Goal: Task Accomplishment & Management: Manage account settings

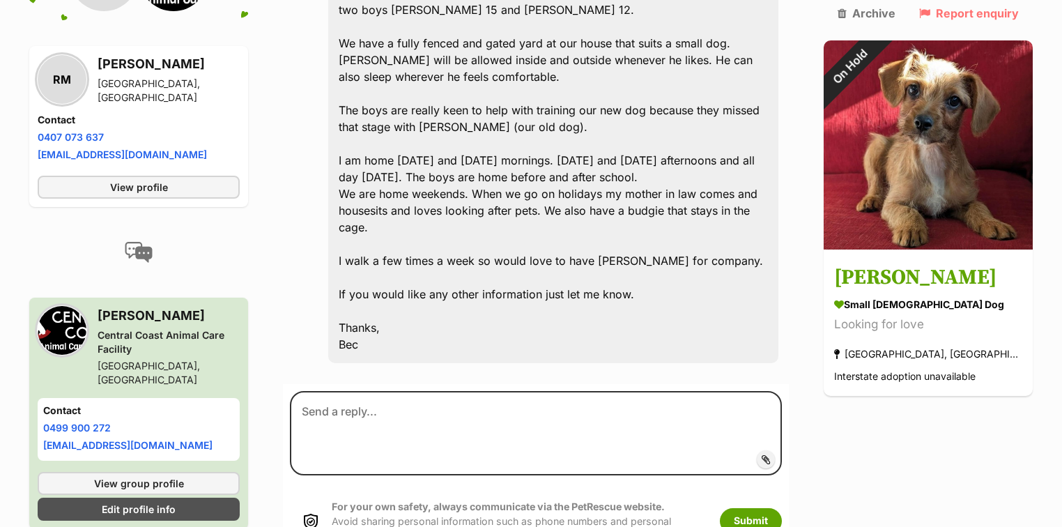
scroll to position [651, 0]
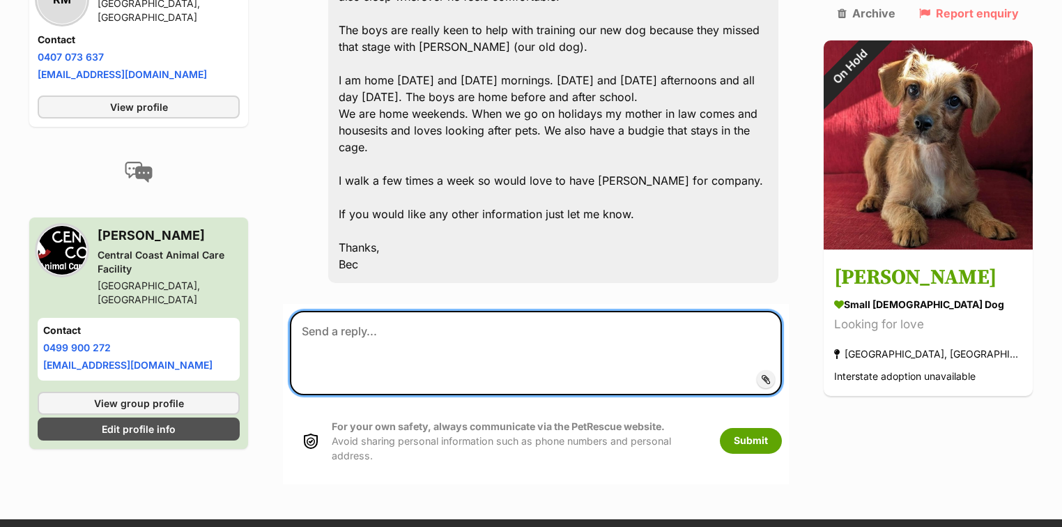
click at [513, 319] on textarea at bounding box center [536, 353] width 492 height 84
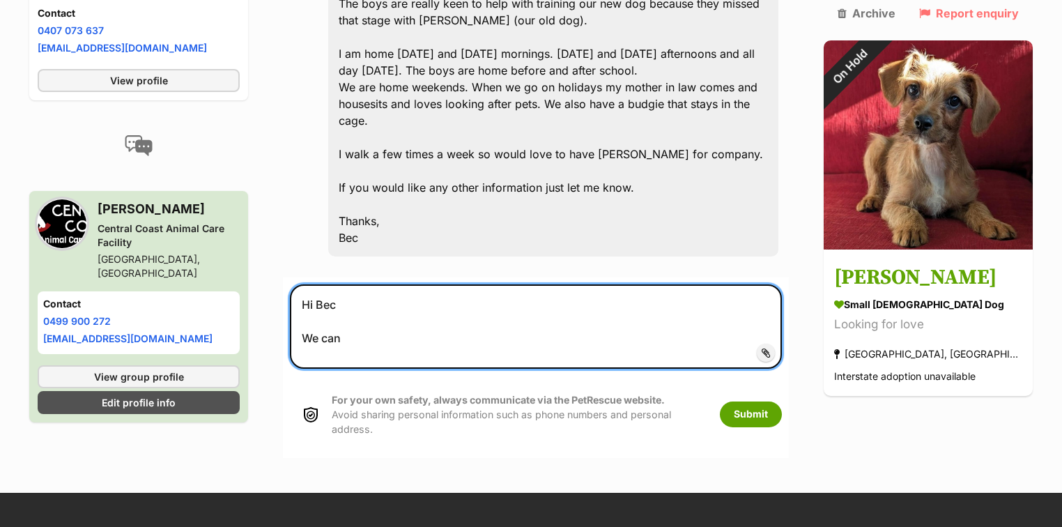
scroll to position [707, 0]
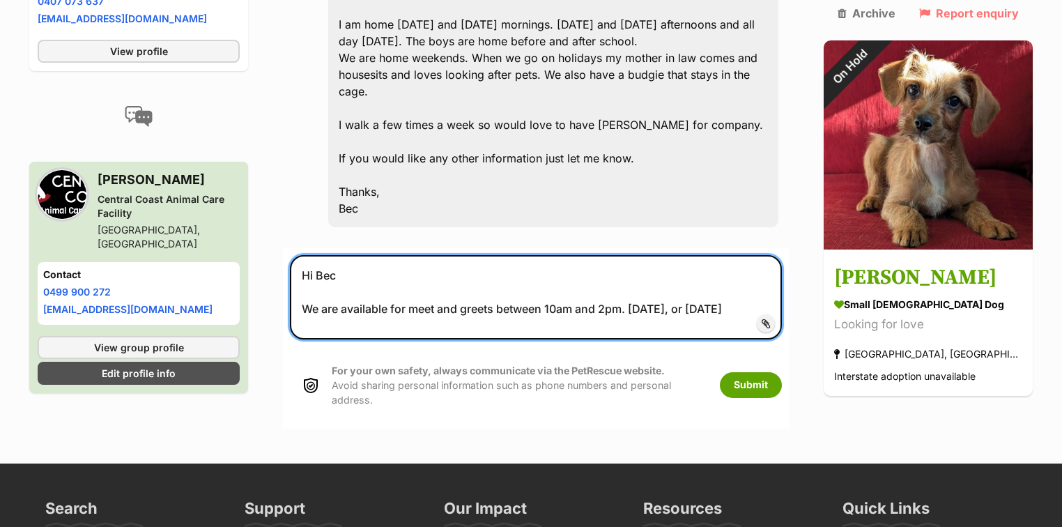
click at [688, 255] on textarea "Hi Bec We are available for meet and greets between 10am and 2pm. Today, or Thu…" at bounding box center [536, 297] width 492 height 84
click at [753, 255] on textarea "Hi Bec We are available for meet and greets between 10am and 2pm. Today, Thursd…" at bounding box center [536, 297] width 492 height 84
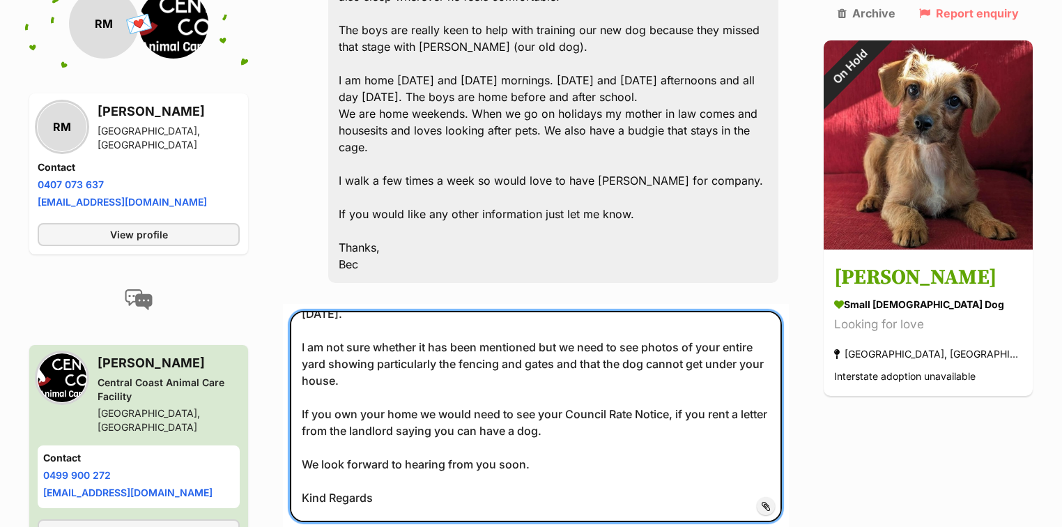
scroll to position [101, 0]
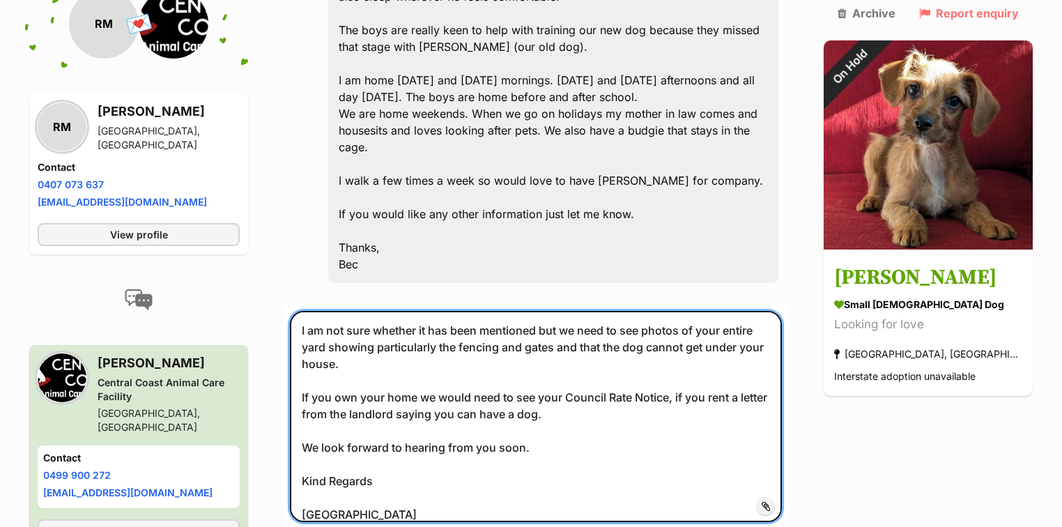
type textarea "Hi Bec We are available for meet and greets between 10am and 2pm. Today, Thursd…"
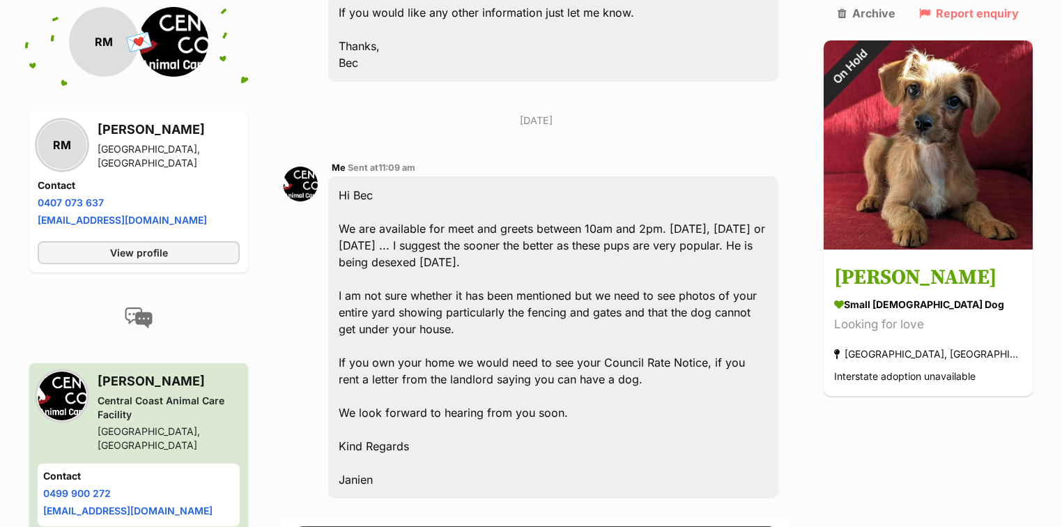
scroll to position [864, 0]
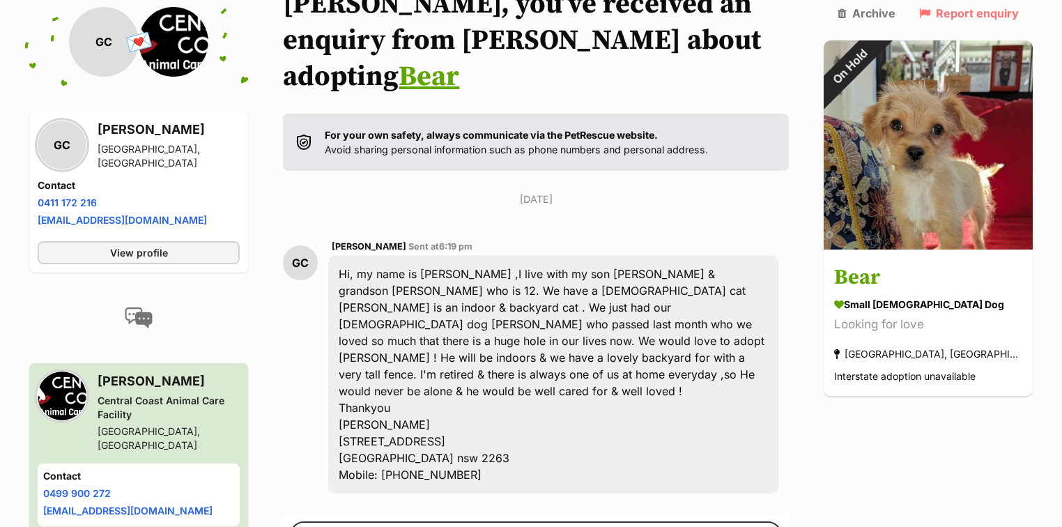
scroll to position [334, 0]
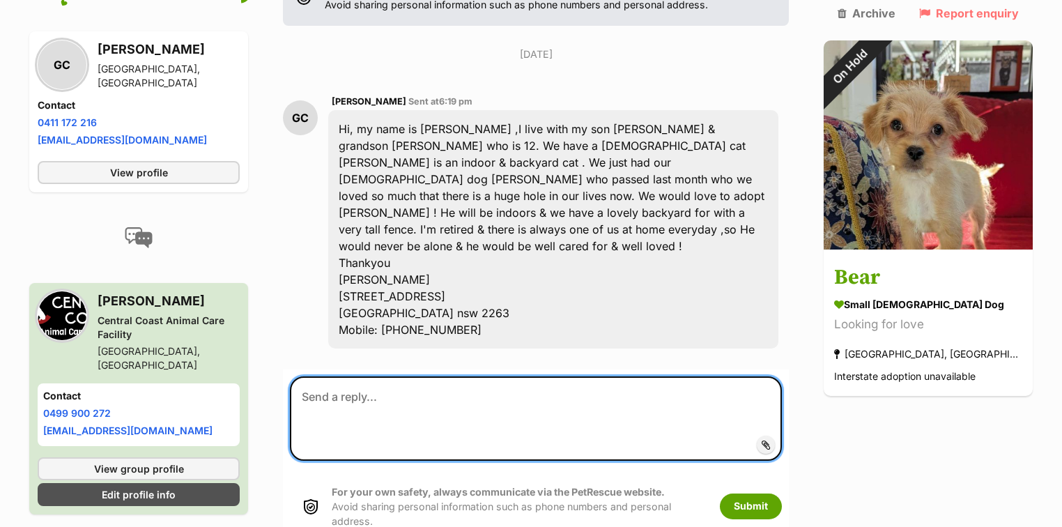
click at [353, 376] on textarea at bounding box center [536, 418] width 492 height 84
paste textarea "Thank you for your enquiry for our gorgeous girl. For all of our adoption appli…"
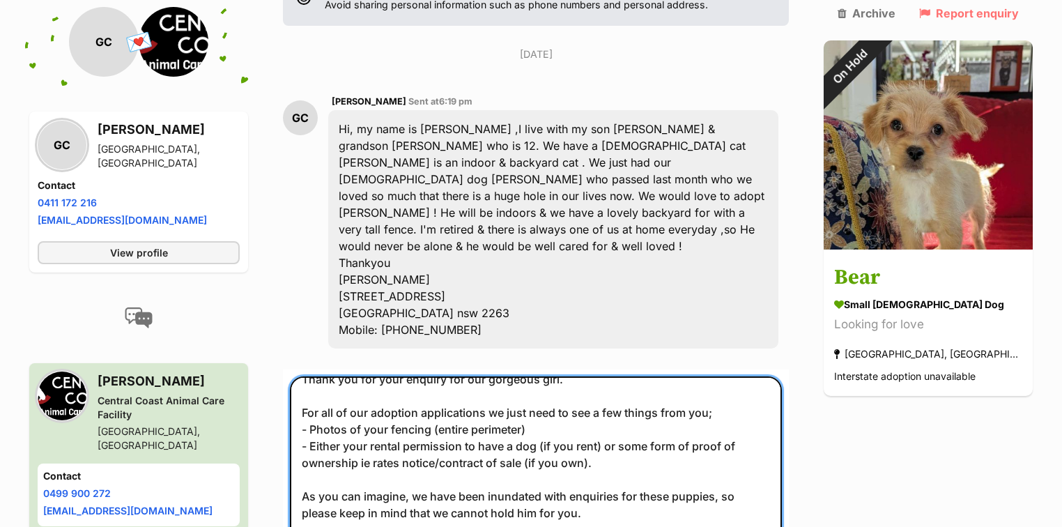
scroll to position [0, 0]
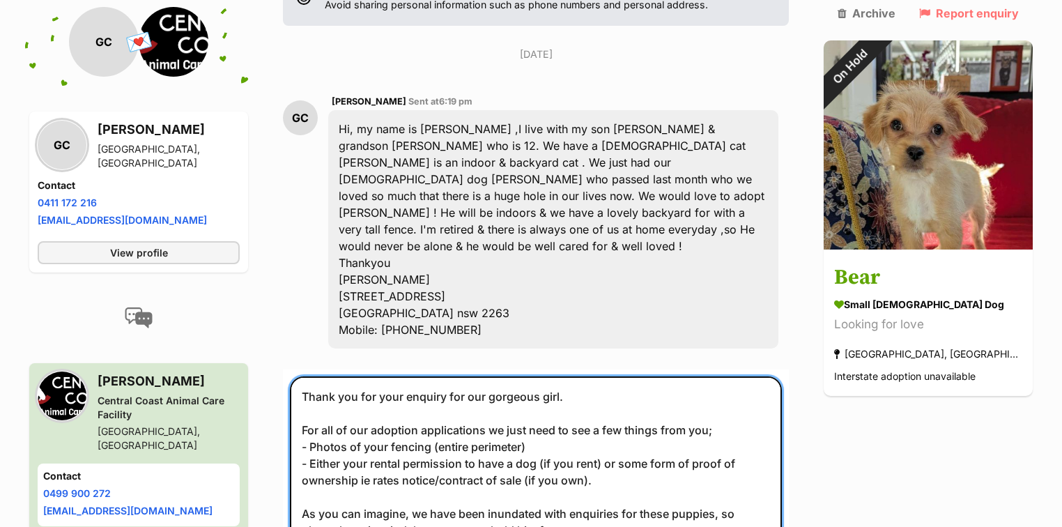
click at [559, 376] on textarea "Thank you for your enquiry for our gorgeous girl. For all of our adoption appli…" at bounding box center [536, 481] width 492 height 210
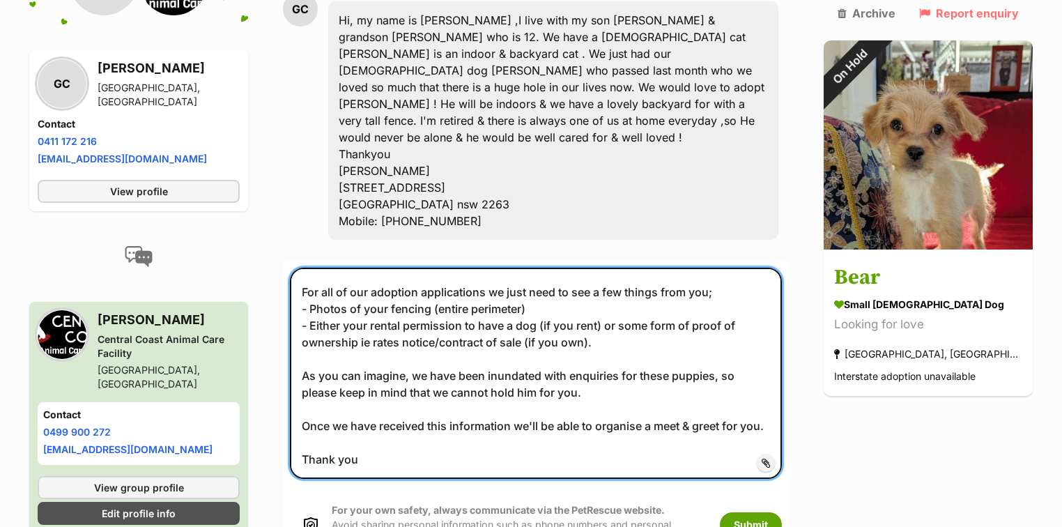
scroll to position [446, 0]
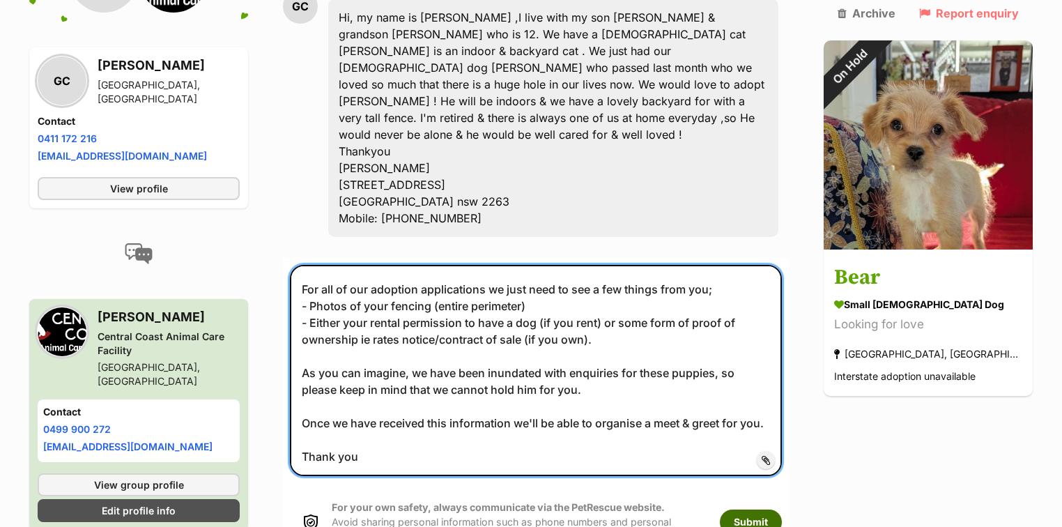
type textarea "Thank you for your enquiry for our gorgeous boy. For all of our adoption applic…"
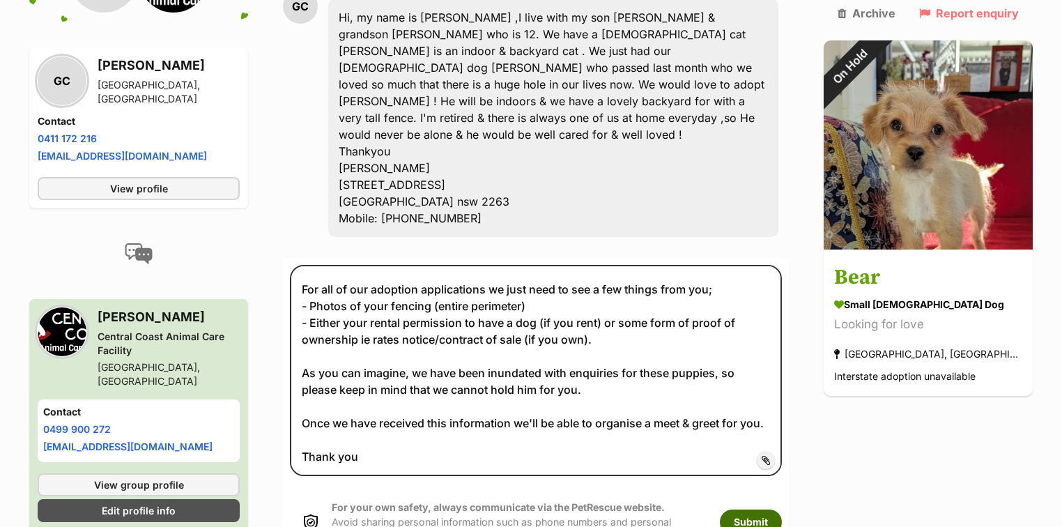
click at [782, 509] on button "Submit" at bounding box center [751, 521] width 62 height 25
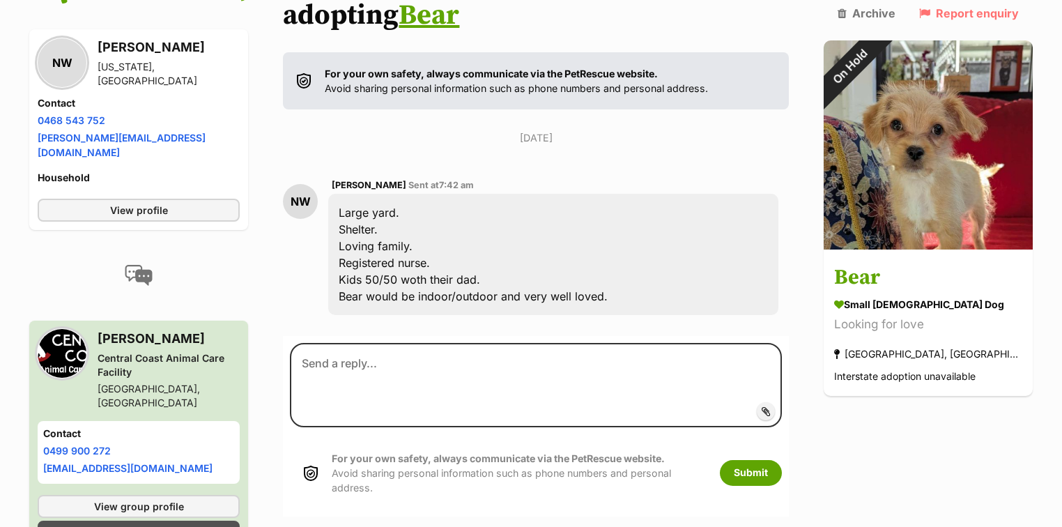
scroll to position [279, 0]
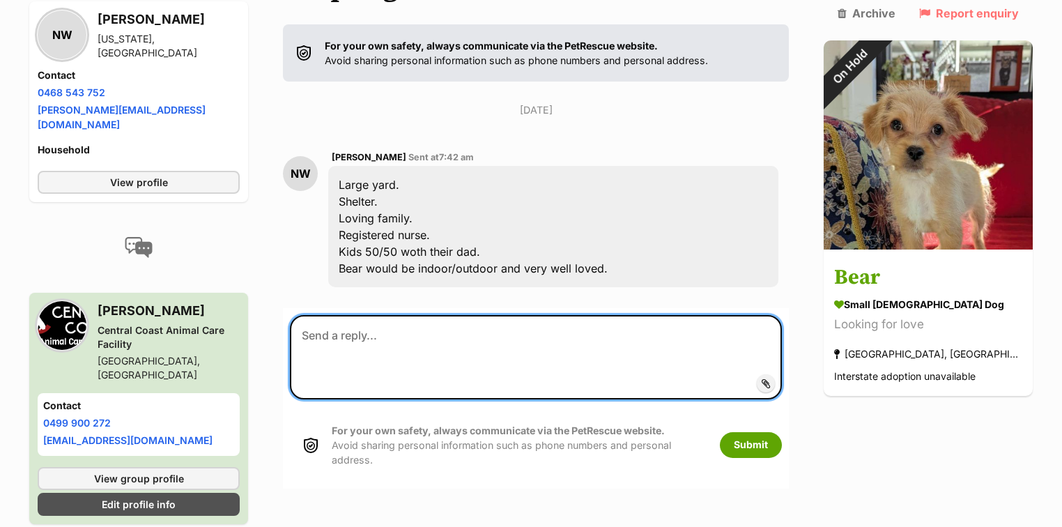
click at [330, 315] on textarea at bounding box center [536, 357] width 492 height 84
paste textarea "Thank you for your enquiry for our gorgeous girl. For all of our adoption appli…"
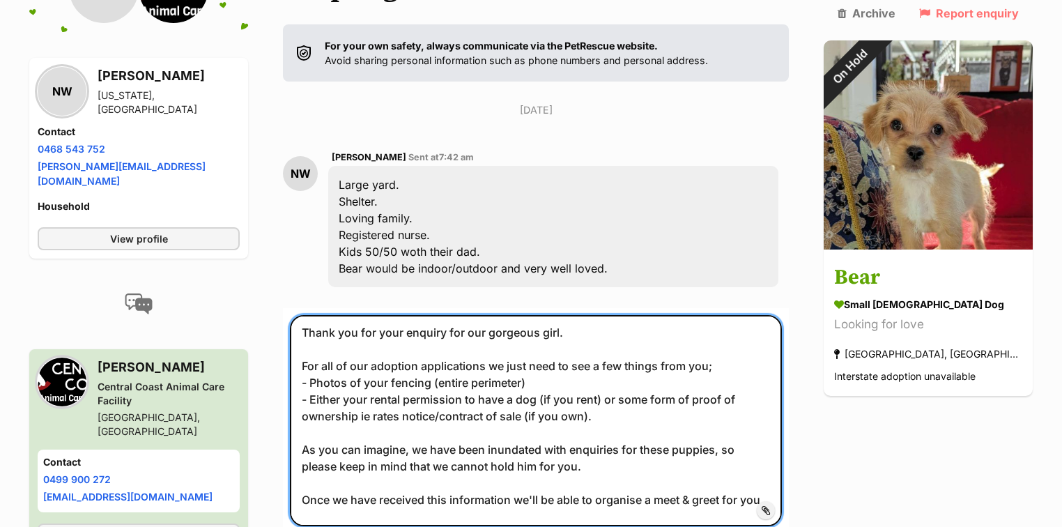
scroll to position [0, 0]
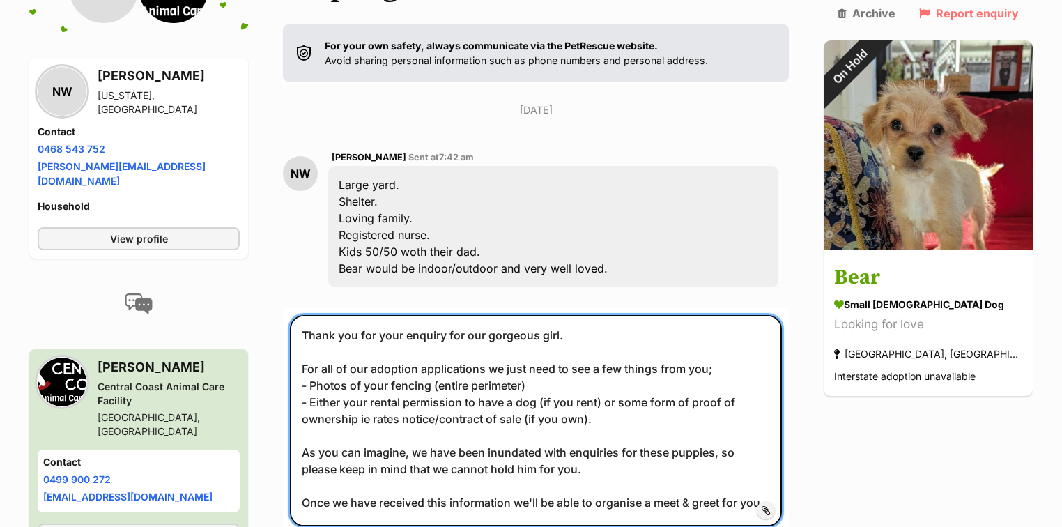
click at [557, 315] on textarea "Thank you for your enquiry for our gorgeous girl. For all of our adoption appli…" at bounding box center [536, 420] width 492 height 210
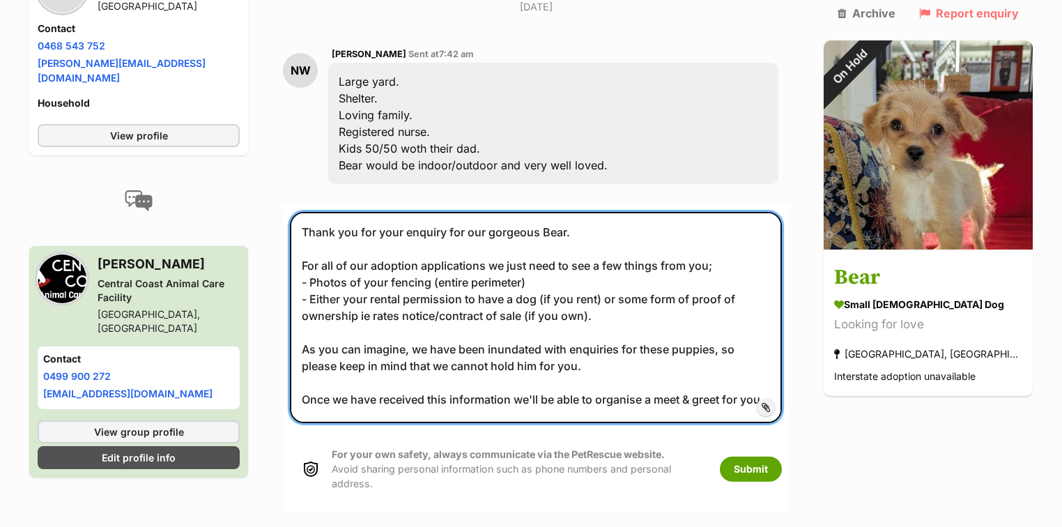
scroll to position [390, 0]
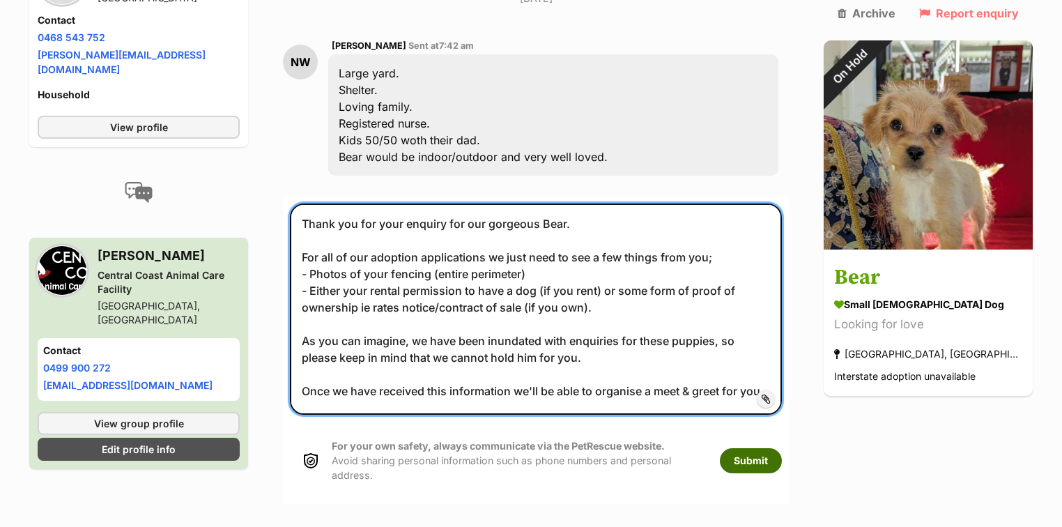
type textarea "Thank you for your enquiry for our gorgeous Bear. For all of our adoption appli…"
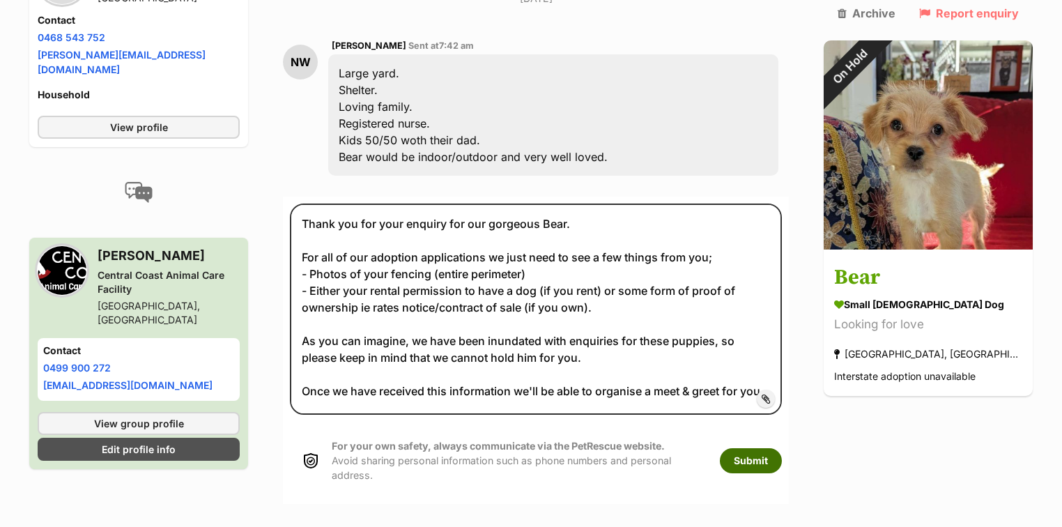
click at [773, 448] on button "Submit" at bounding box center [751, 460] width 62 height 25
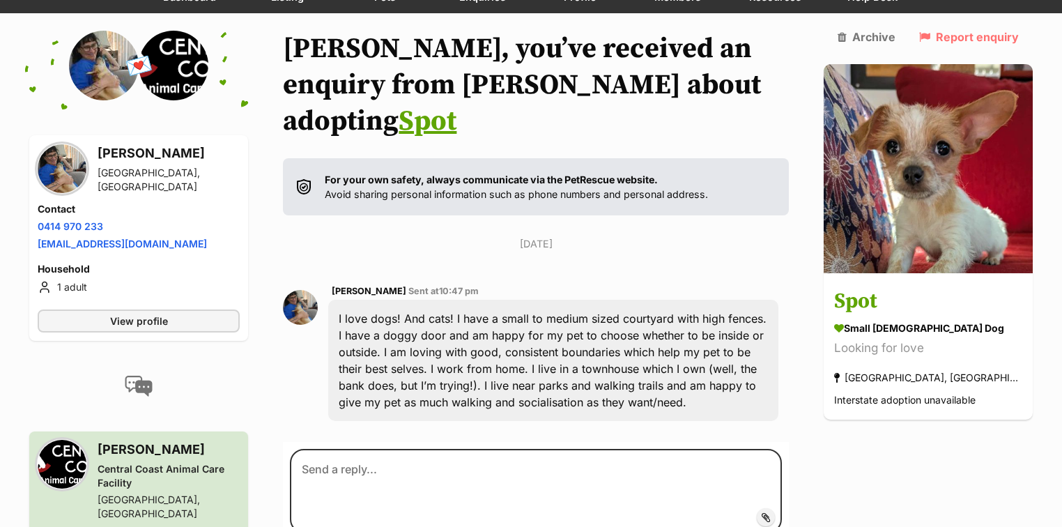
scroll to position [279, 0]
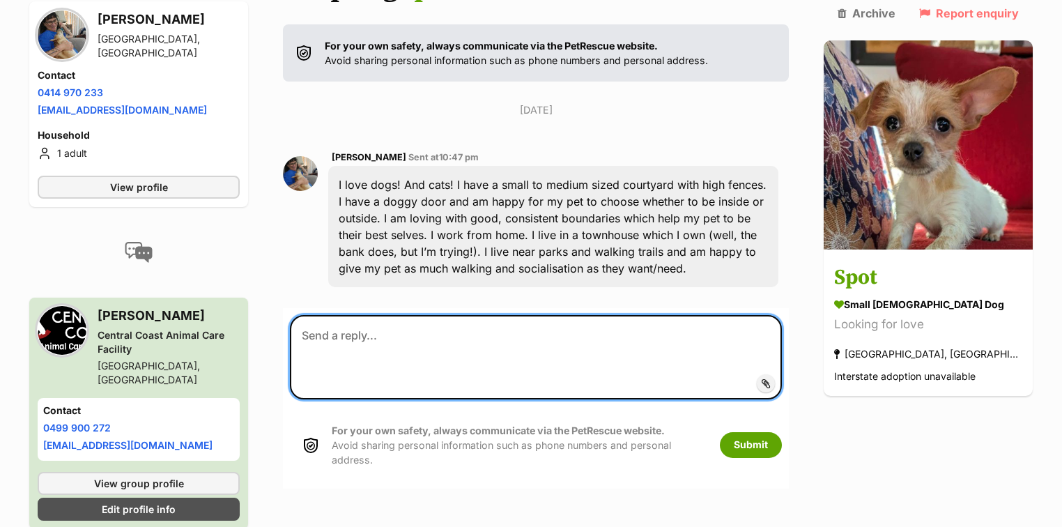
click at [350, 315] on textarea at bounding box center [536, 357] width 492 height 84
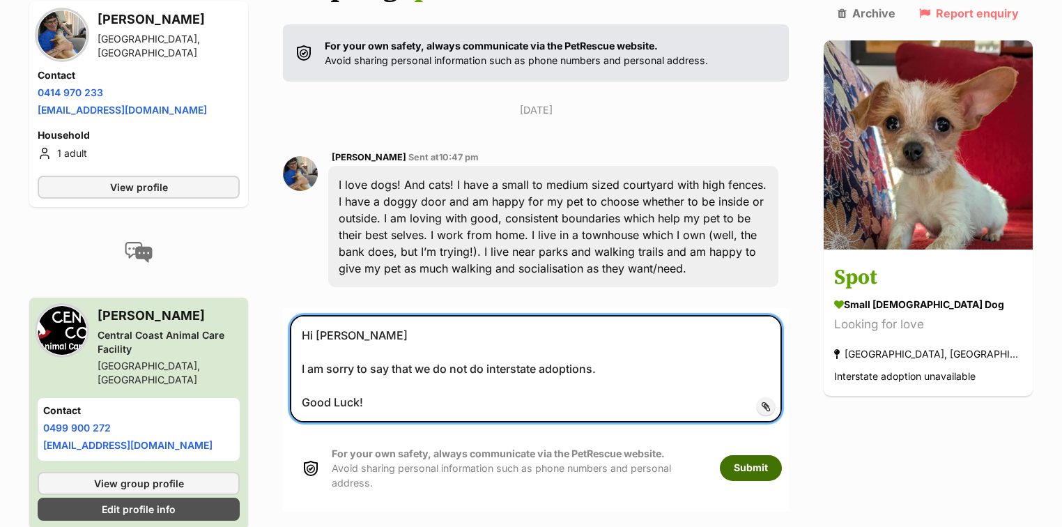
type textarea "Hi Ellen I am sorry to say that we do not do interstate adoptions. Good Luck!"
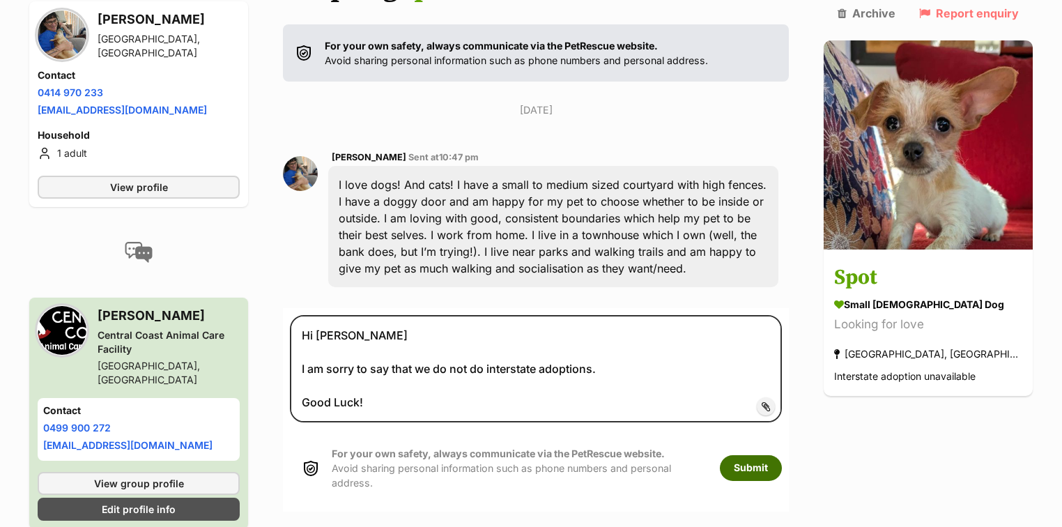
click at [782, 455] on button "Submit" at bounding box center [751, 467] width 62 height 25
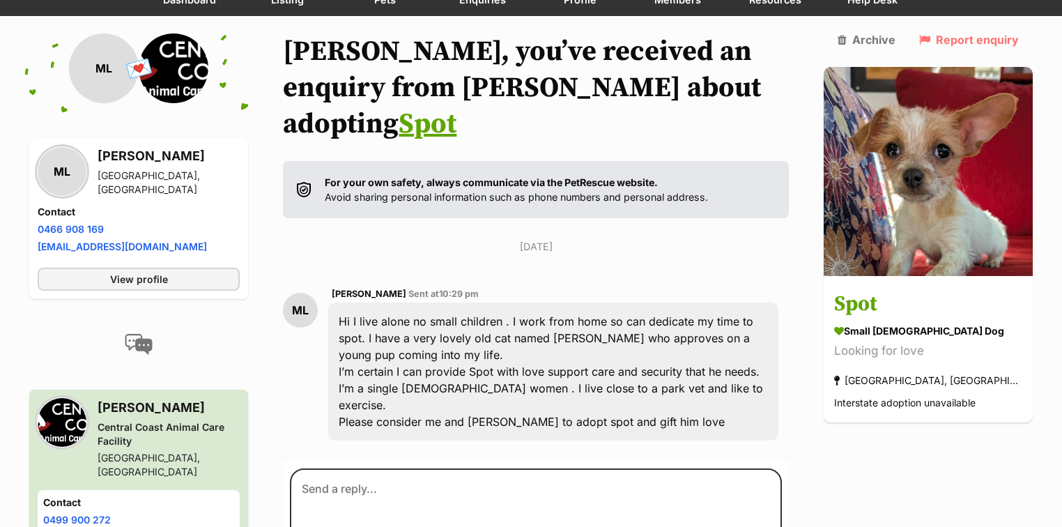
scroll to position [197, 0]
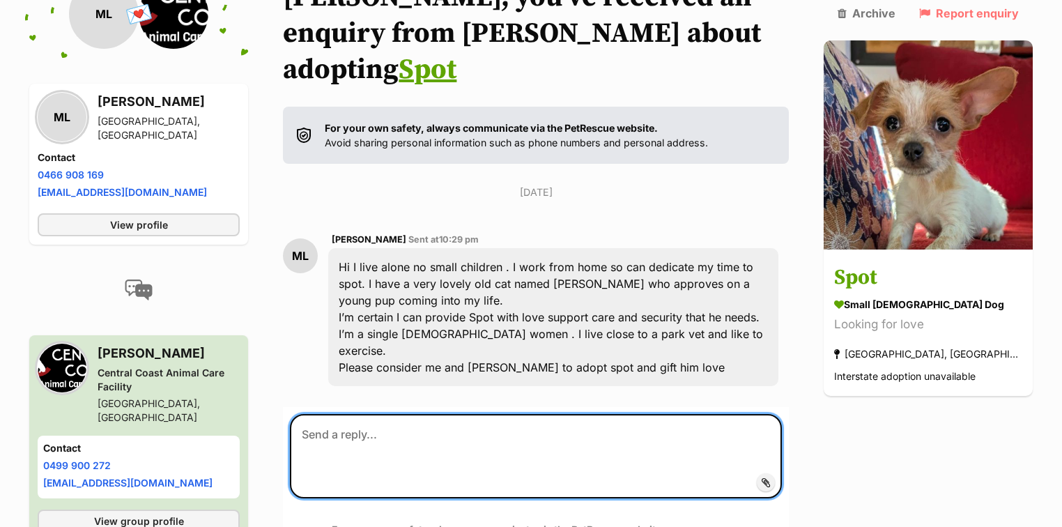
click at [371, 414] on textarea at bounding box center [536, 456] width 492 height 84
paste textarea "Thank you for your enquiry for our gorgeous girl. For all of our adoption appli…"
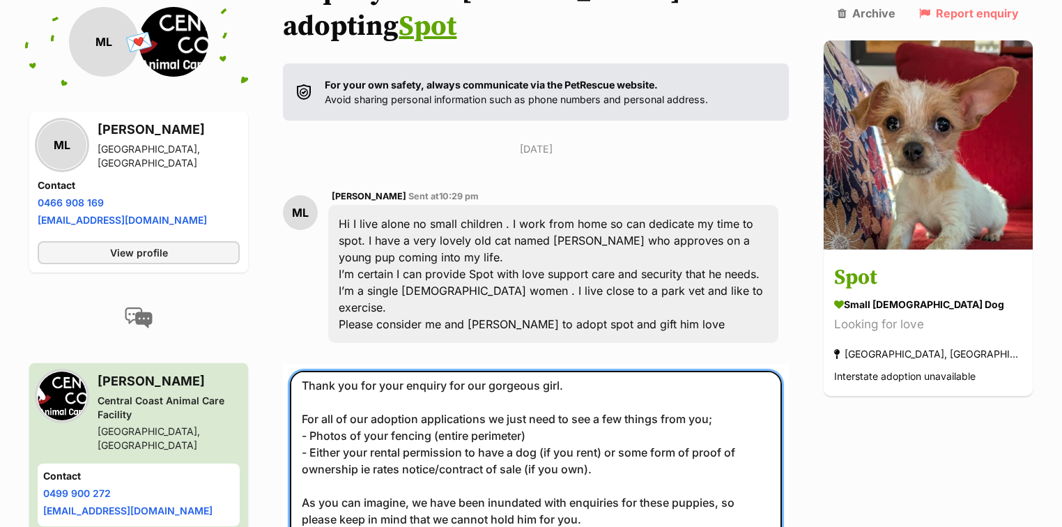
scroll to position [0, 0]
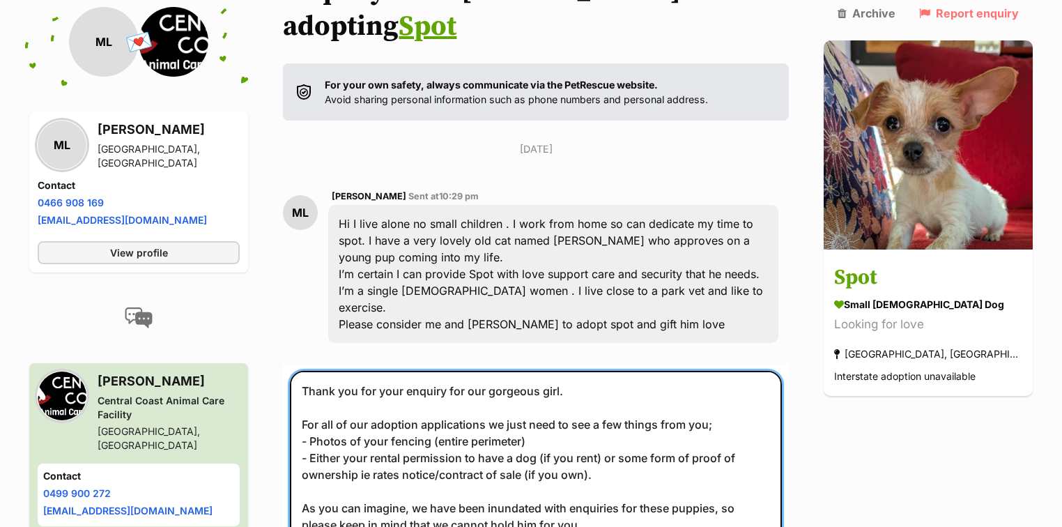
click at [566, 371] on textarea "Thank you for your enquiry for our gorgeous girl. For all of our adoption appli…" at bounding box center [536, 476] width 492 height 210
click at [564, 371] on textarea "Thank you for your enquiry for our gorgeous girl. For all of our adoption appli…" at bounding box center [536, 476] width 492 height 210
click at [558, 371] on textarea "Thank you for your enquiry for our gorgeous girl. For all of our adoption appli…" at bounding box center [536, 476] width 492 height 210
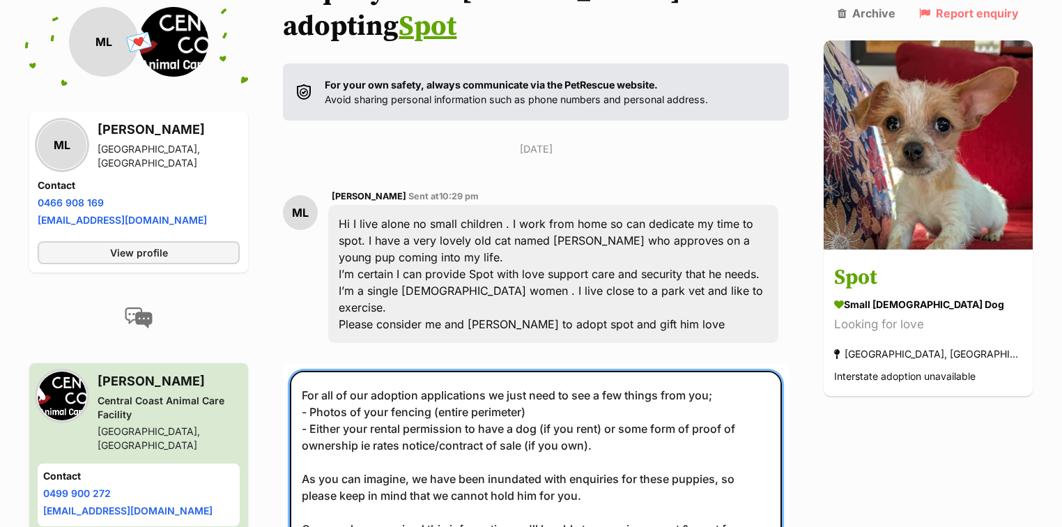
drag, startPoint x: 314, startPoint y: 334, endPoint x: 410, endPoint y: 479, distance: 173.6
click at [405, 501] on textarea "Thank you for your enquiry for our gorgeous Spot. For all of our adoption appli…" at bounding box center [536, 476] width 492 height 210
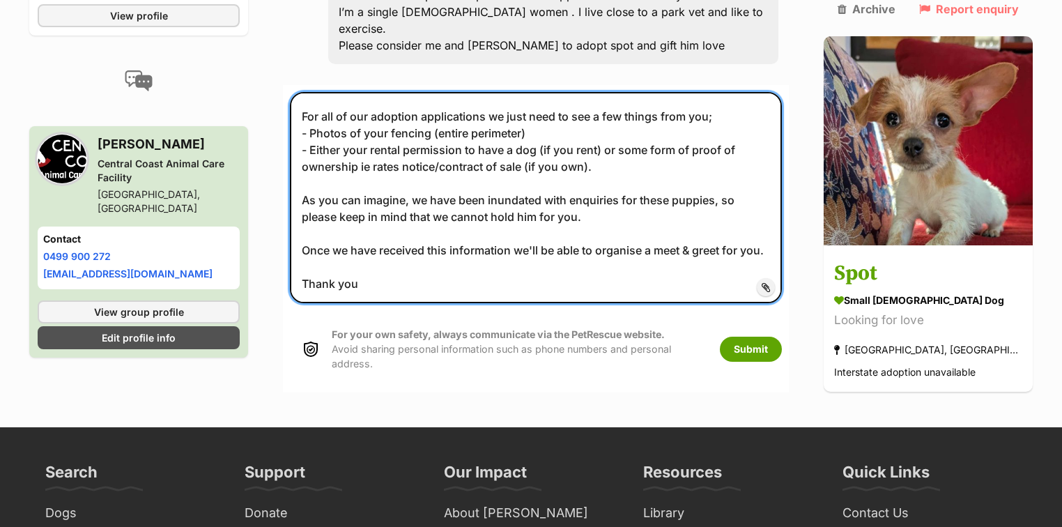
scroll to position [518, 0]
type textarea "Thank you for your enquiry for our gorgeous Spot. For all of our adoption appli…"
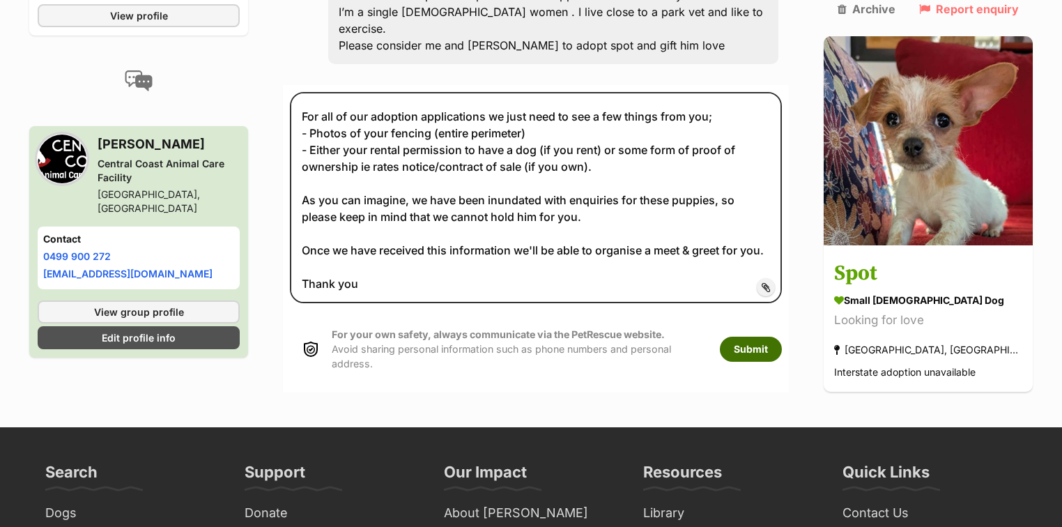
click at [782, 337] on button "Submit" at bounding box center [751, 349] width 62 height 25
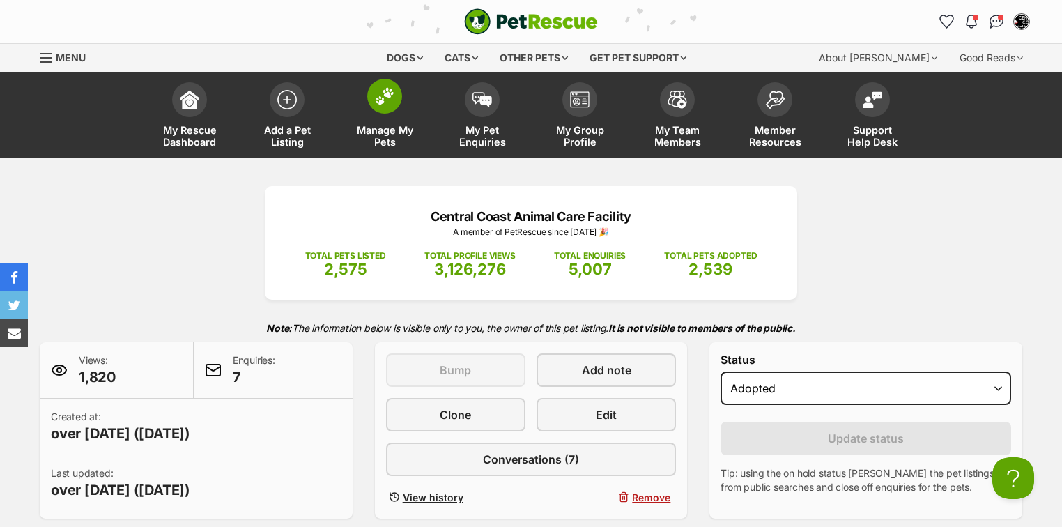
click at [392, 95] on img at bounding box center [385, 96] width 20 height 18
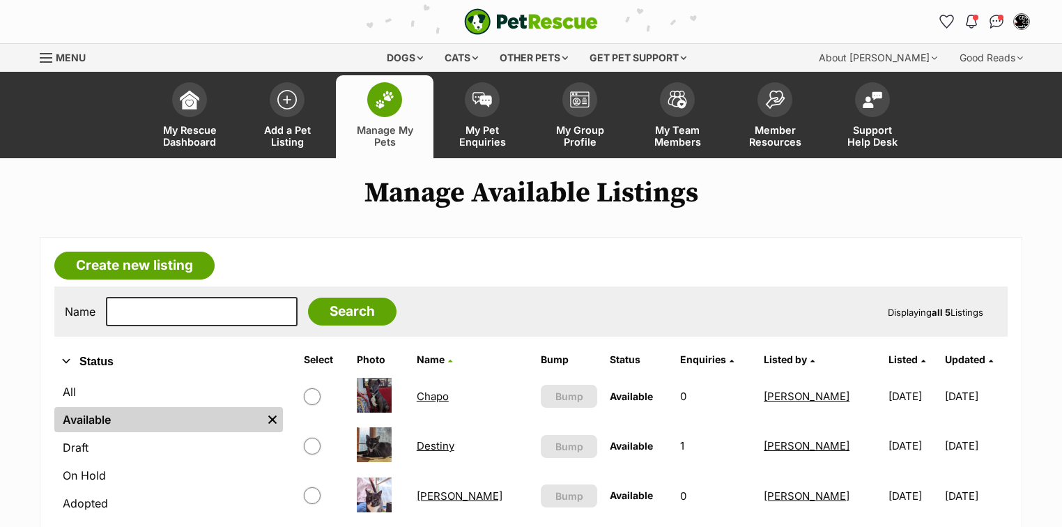
click at [448, 390] on link "Chapo" at bounding box center [433, 396] width 32 height 13
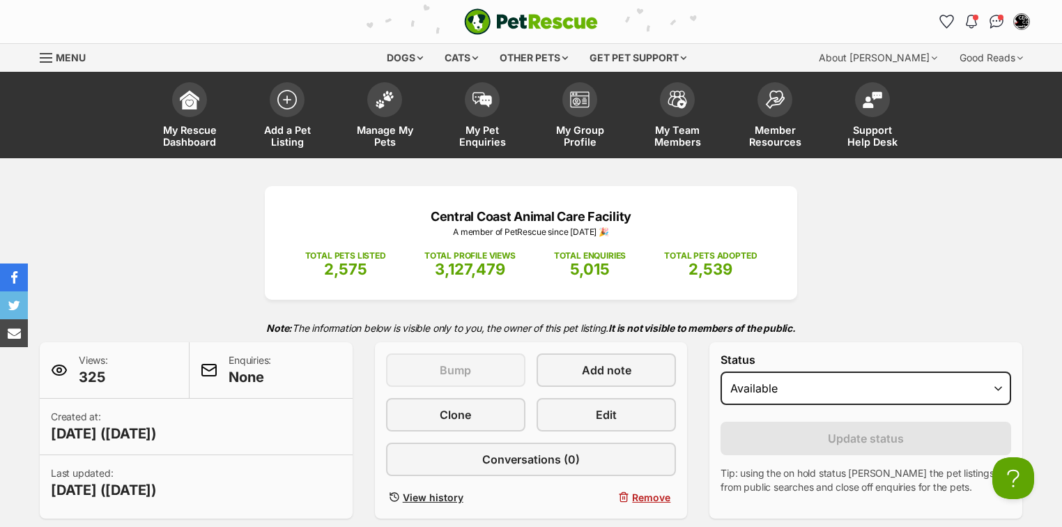
click at [1003, 254] on div "Central Coast Animal Care Facility A member of [PERSON_NAME] since [DATE] 🎉 TOT…" at bounding box center [531, 352] width 1024 height 332
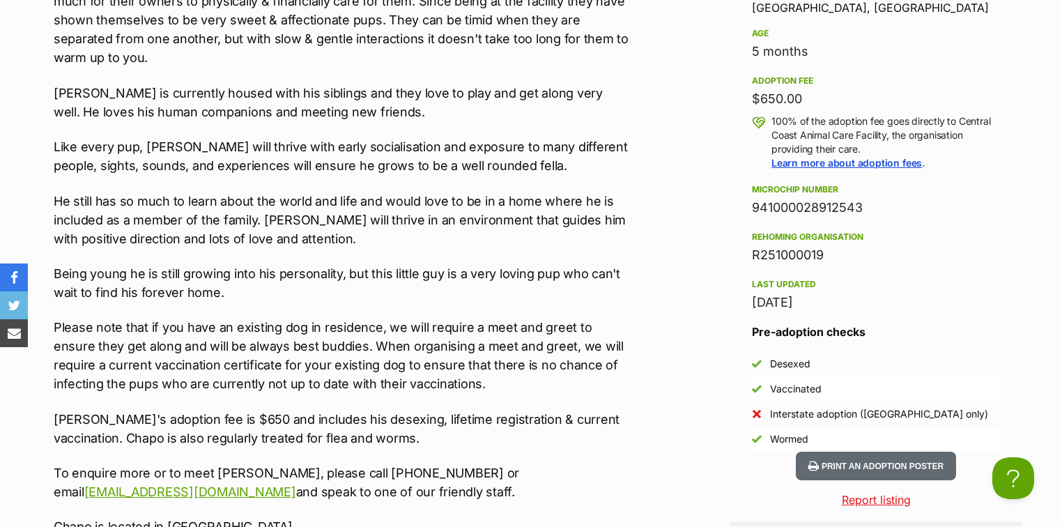
scroll to position [1728, 0]
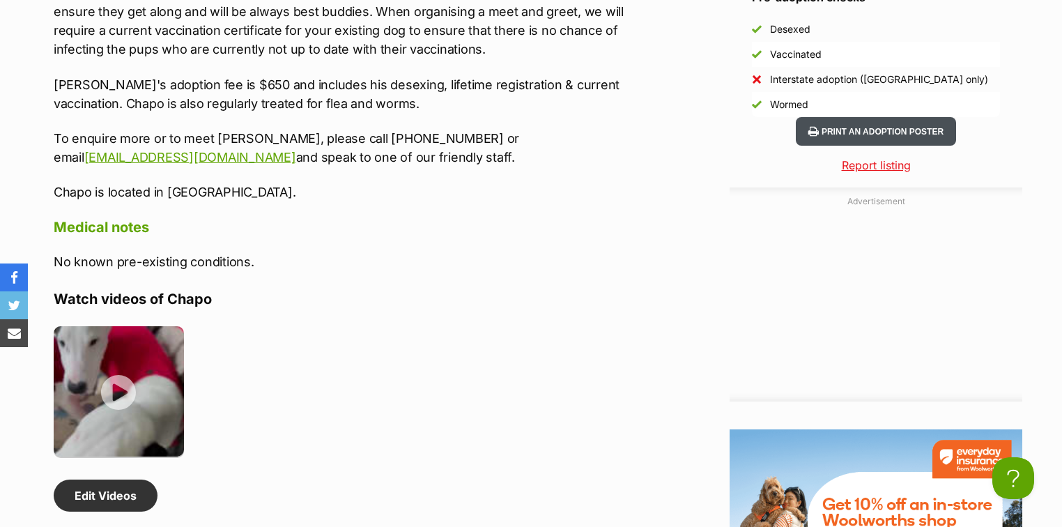
click at [881, 125] on button "Print an adoption poster" at bounding box center [876, 131] width 160 height 29
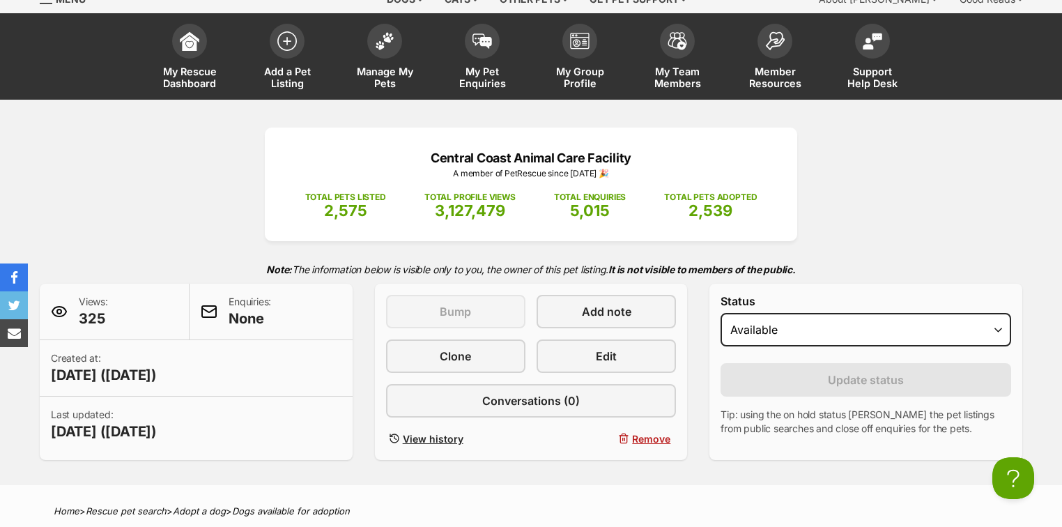
scroll to position [0, 0]
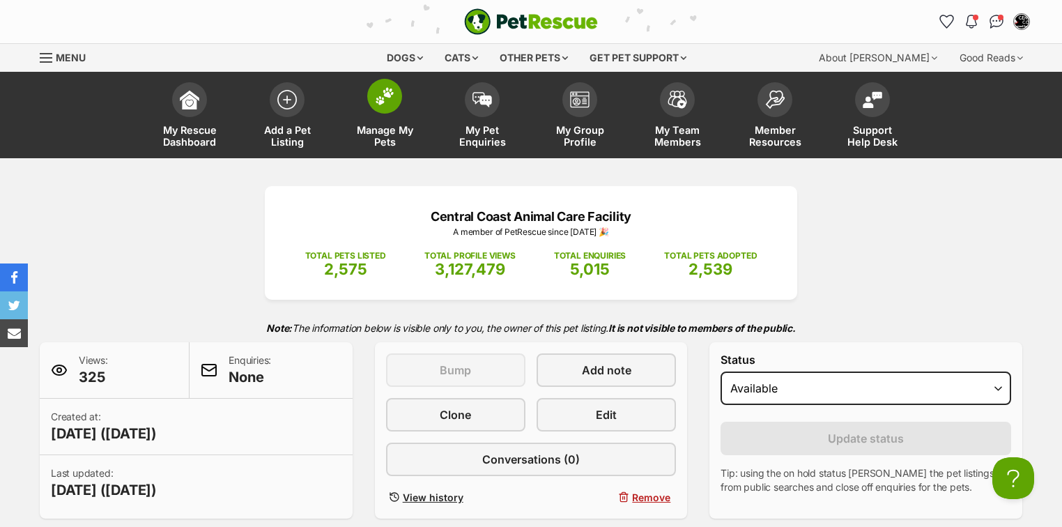
click at [375, 94] on img at bounding box center [385, 96] width 20 height 18
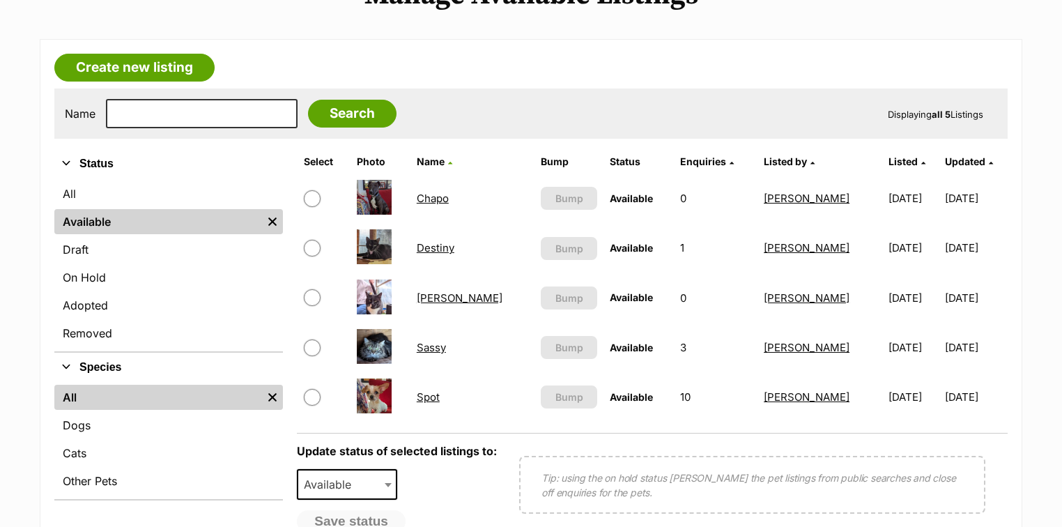
scroll to position [223, 0]
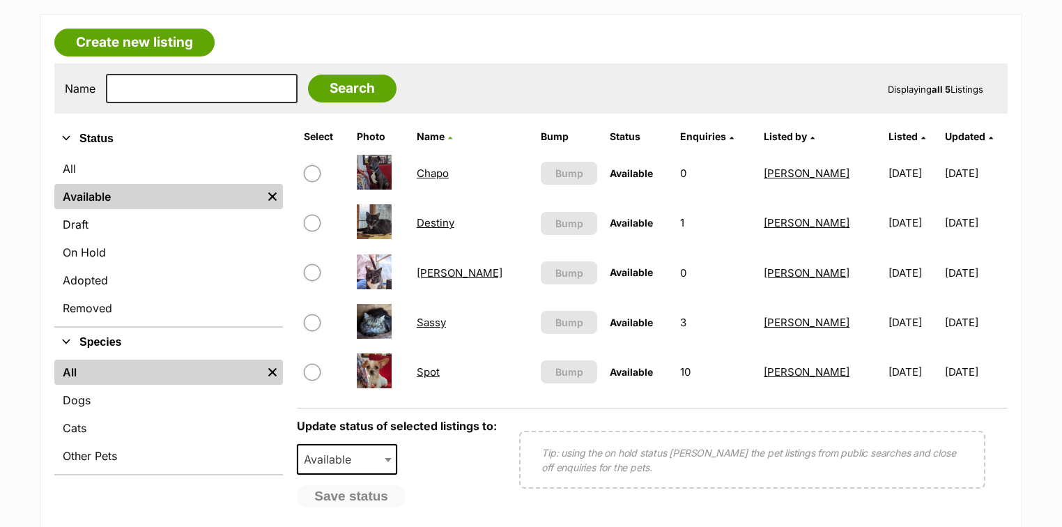
click at [310, 379] on td at bounding box center [324, 372] width 52 height 48
click at [309, 371] on input "checkbox" at bounding box center [312, 372] width 17 height 17
checkbox input "true"
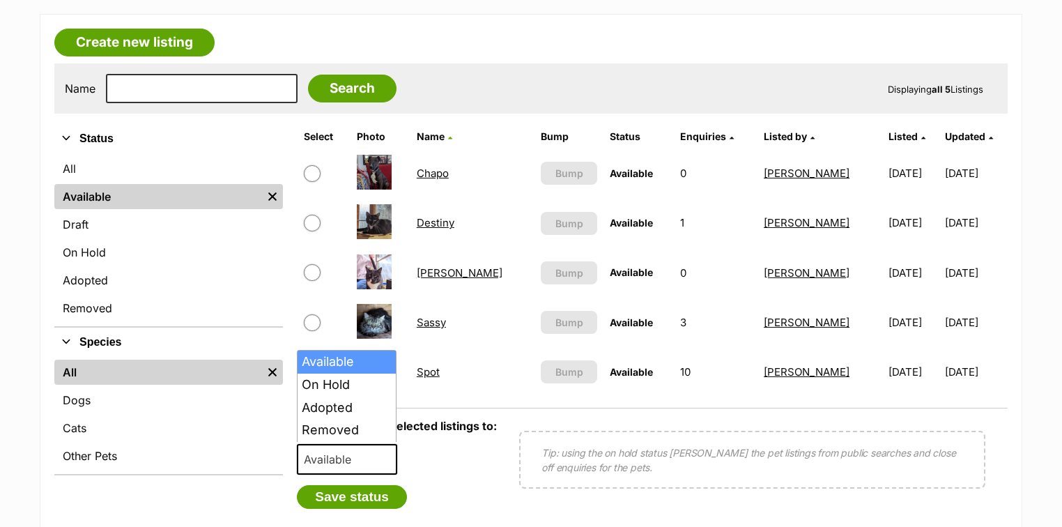
click at [336, 449] on span "Available" at bounding box center [331, 459] width 67 height 20
select select "on_hold"
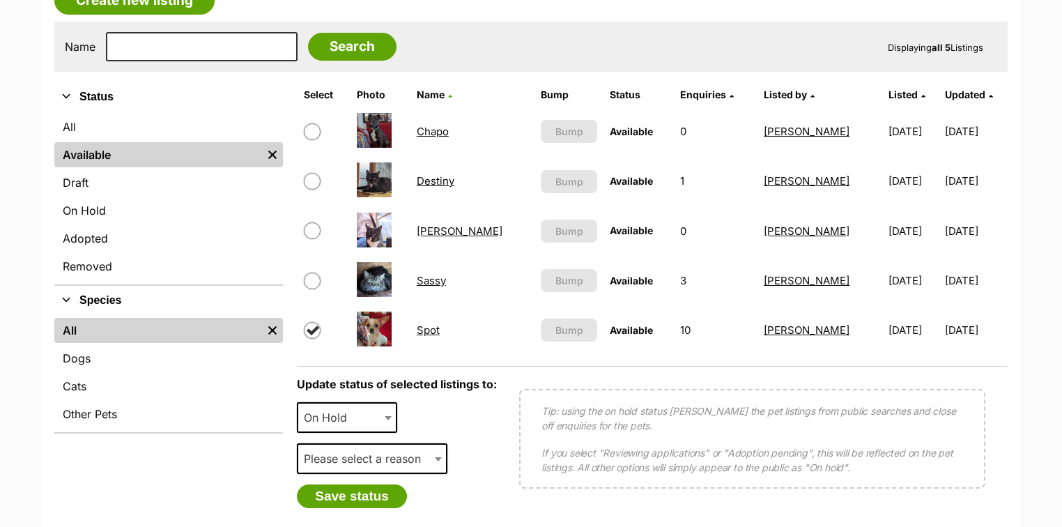
scroll to position [334, 0]
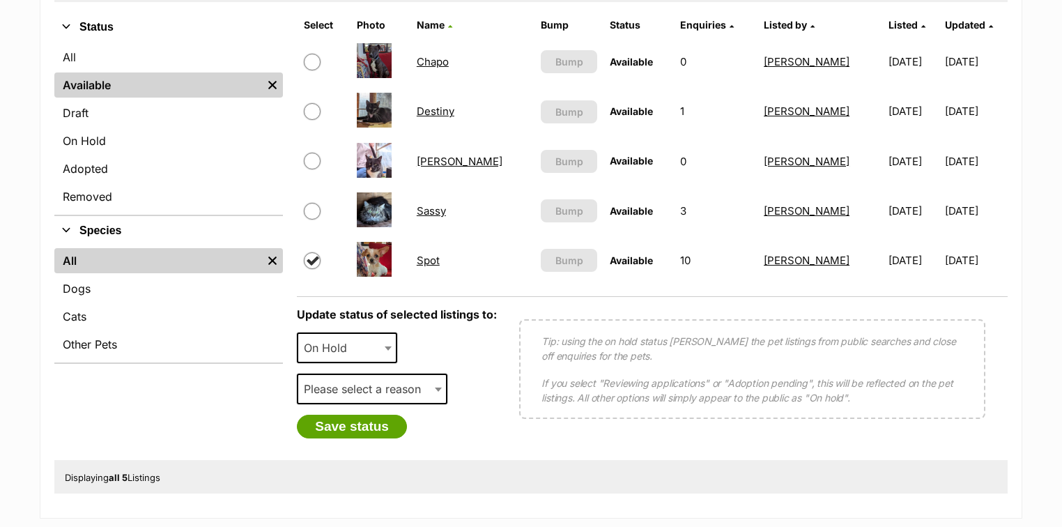
click at [380, 387] on span "Please select a reason" at bounding box center [366, 389] width 137 height 20
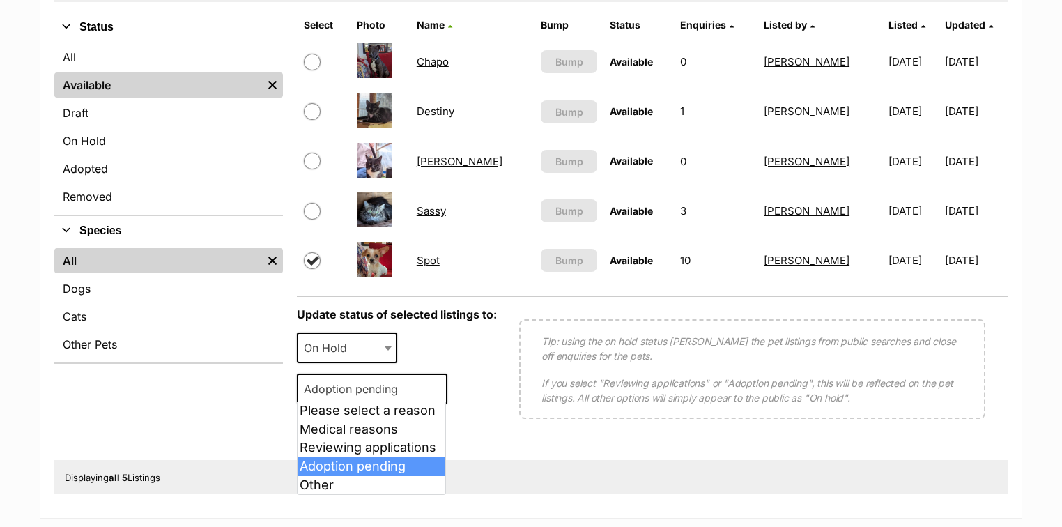
click at [353, 385] on span "Adoption pending" at bounding box center [355, 389] width 114 height 20
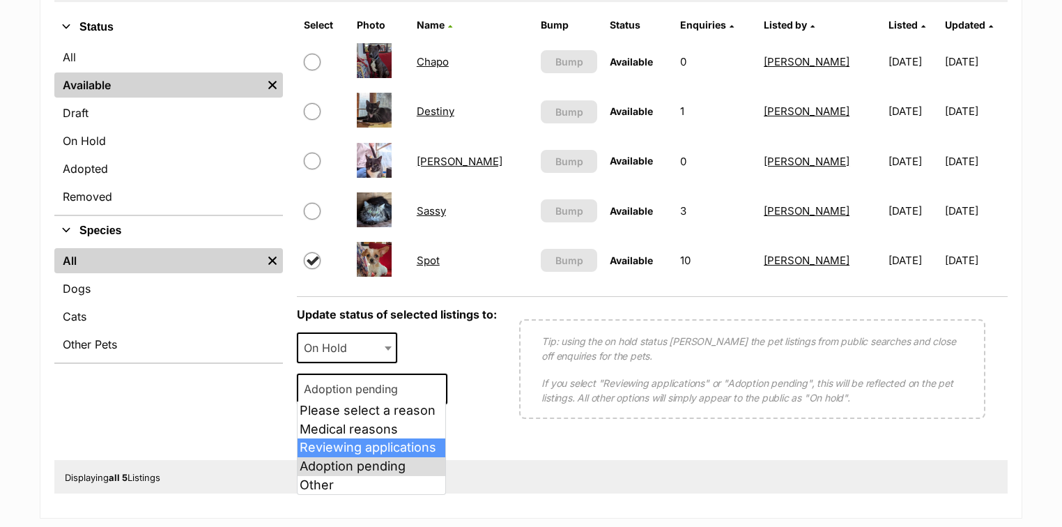
select select "reviewing_applications"
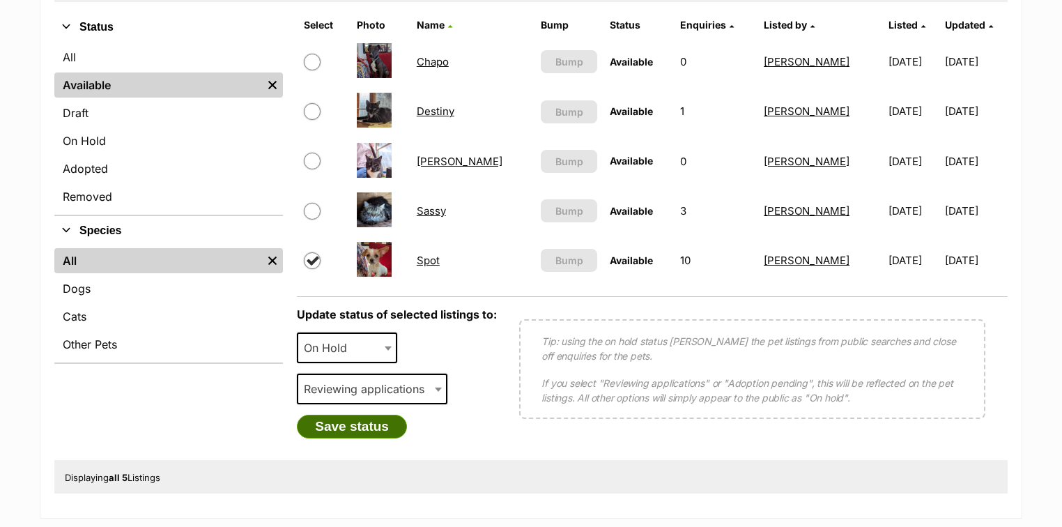
click at [352, 425] on button "Save status" at bounding box center [352, 427] width 110 height 24
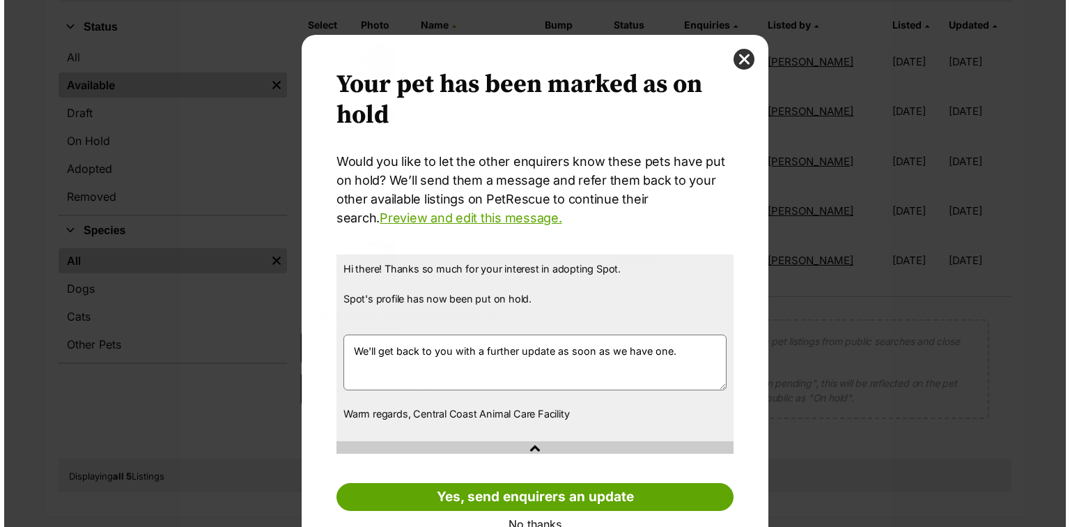
scroll to position [0, 0]
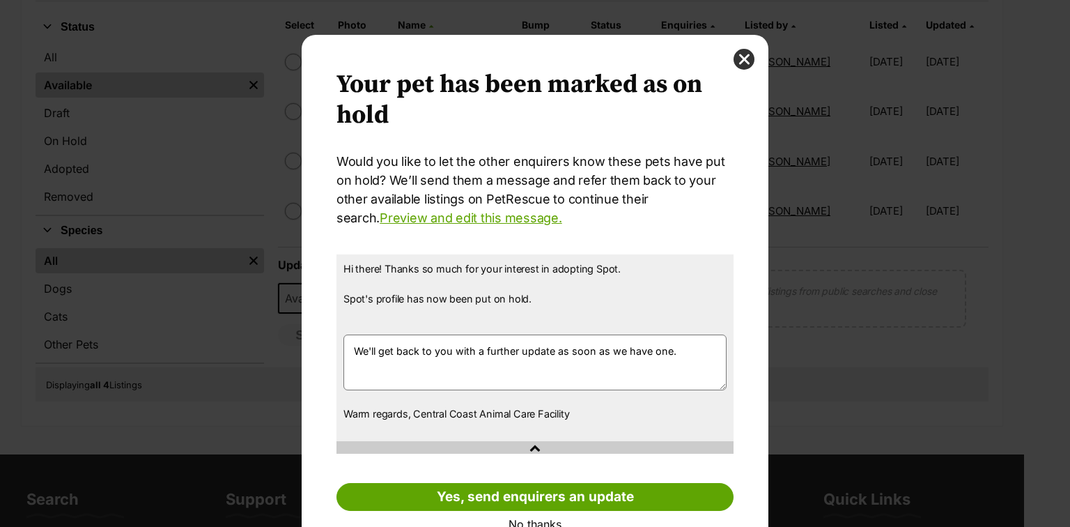
click at [529, 521] on link "No thanks" at bounding box center [535, 524] width 397 height 13
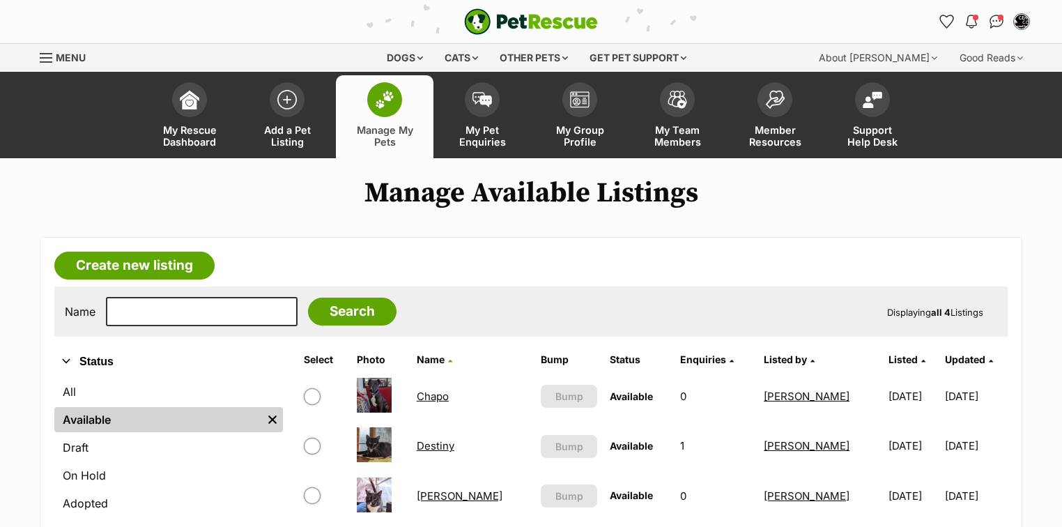
click at [393, 105] on img at bounding box center [385, 100] width 20 height 18
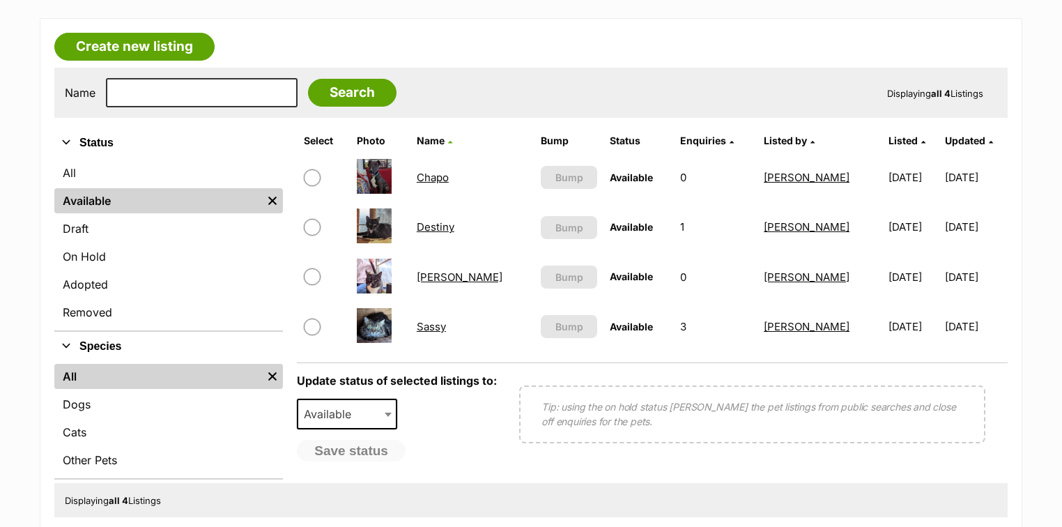
scroll to position [223, 0]
